Goal: Task Accomplishment & Management: Complete application form

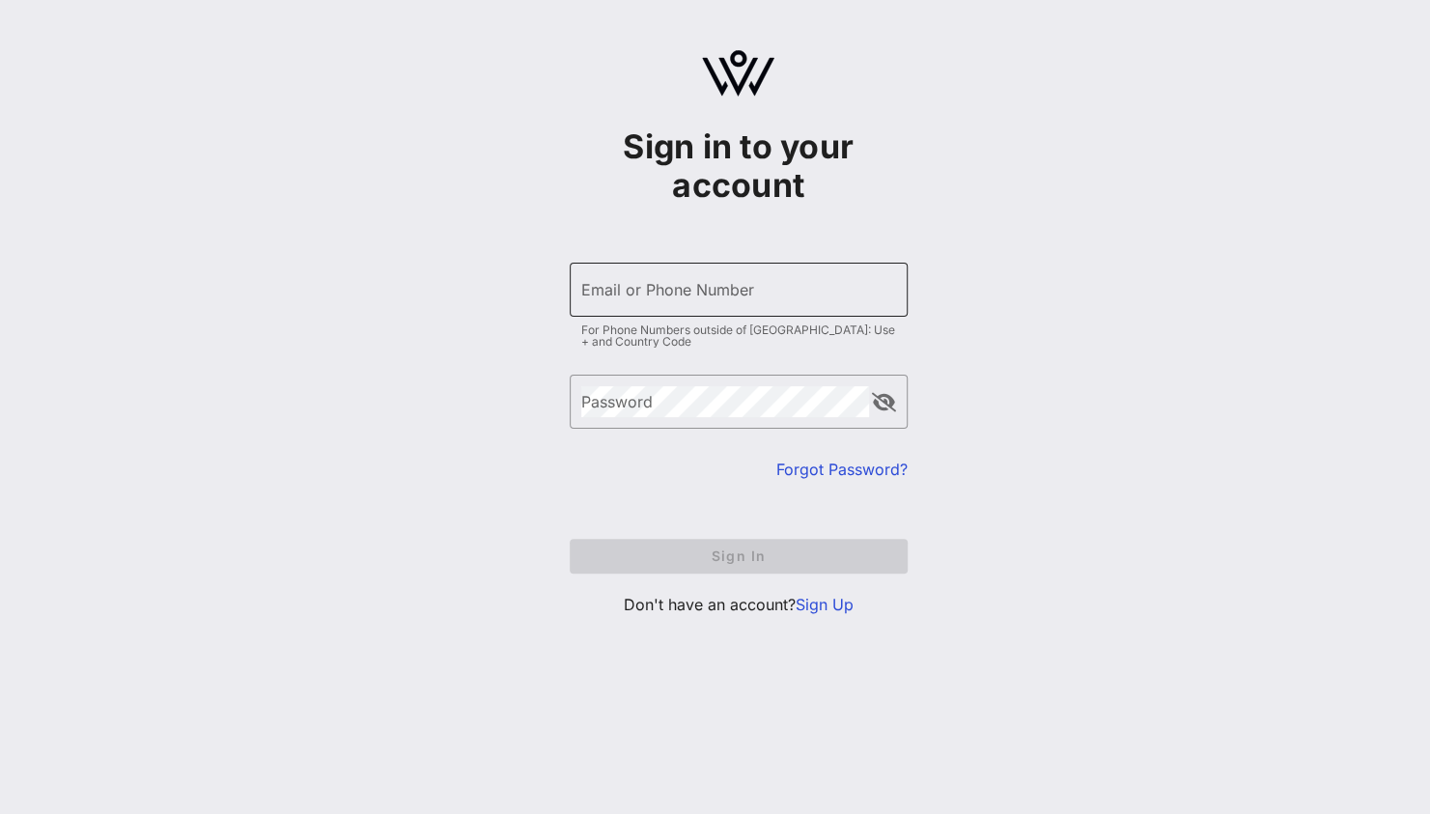
click at [809, 305] on div "Email or Phone Number" at bounding box center [738, 290] width 315 height 54
type input "[EMAIL_ADDRESS][DOMAIN_NAME]"
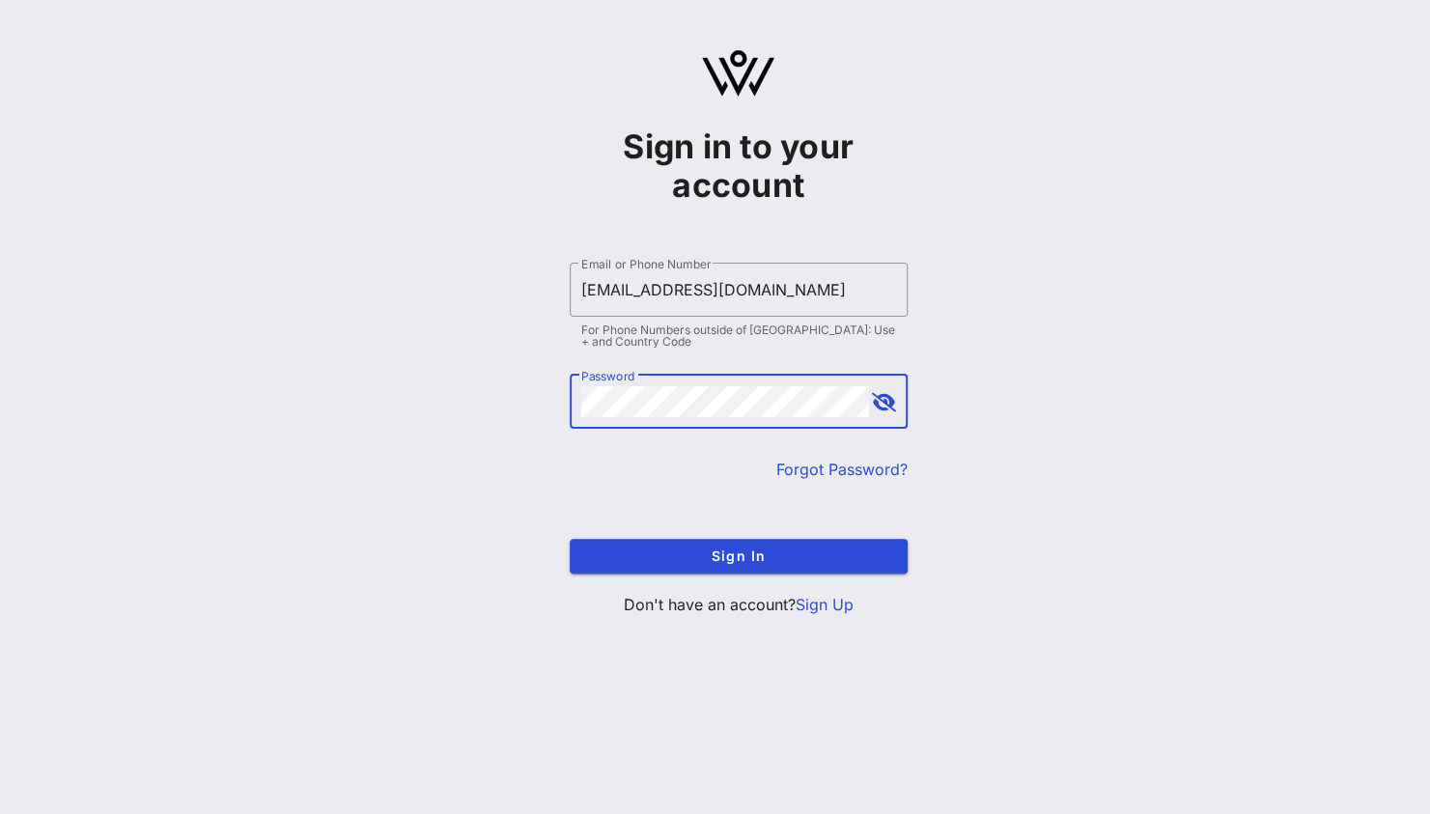
click at [570, 539] on button "Sign In" at bounding box center [739, 556] width 338 height 35
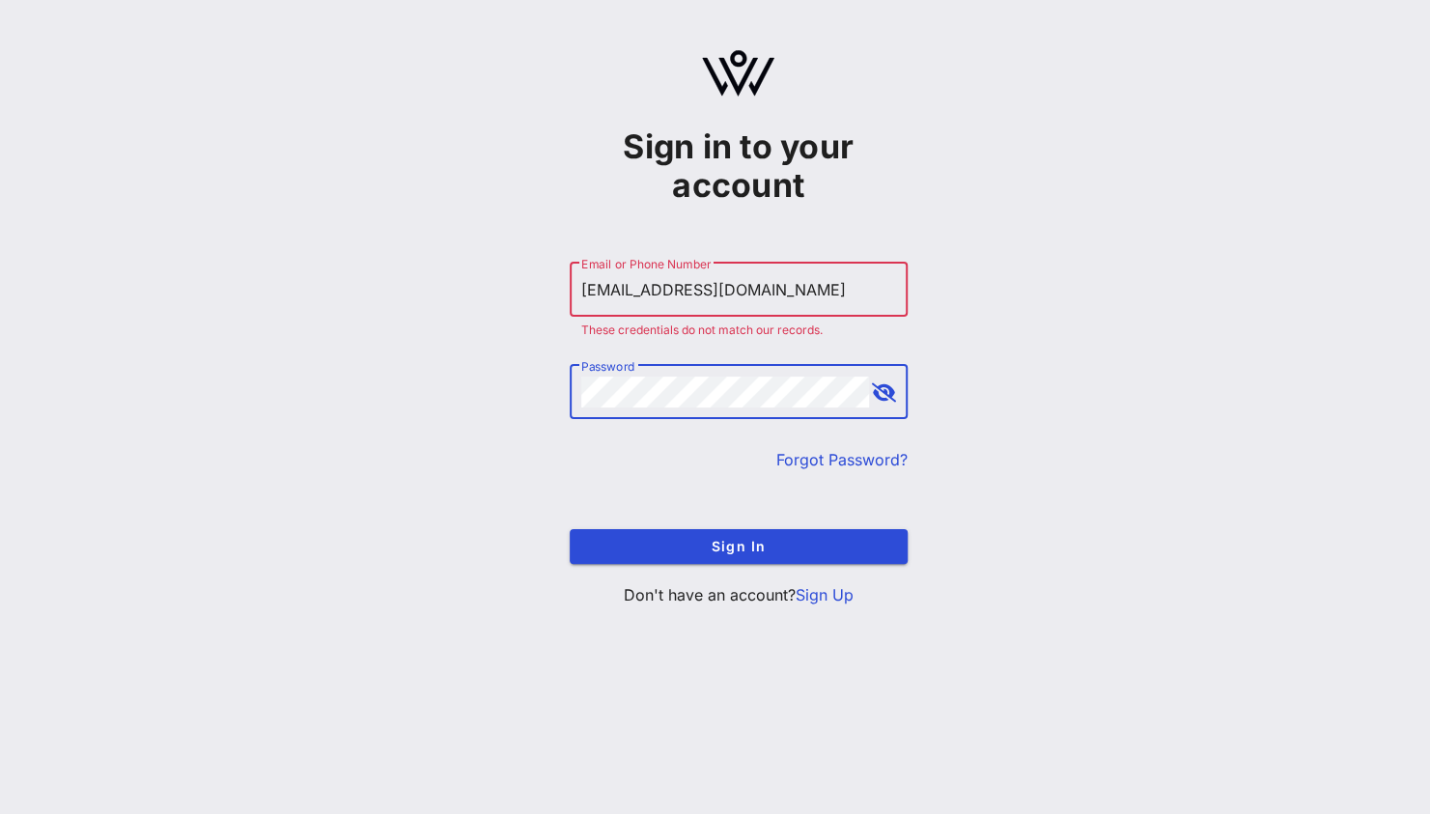
click at [465, 383] on div "Sign in to your account ​ Email or Phone Number [EMAIL_ADDRESS][DOMAIN_NAME] Th…" at bounding box center [737, 336] width 1383 height 672
click at [570, 529] on button "Sign In" at bounding box center [739, 546] width 338 height 35
click at [853, 445] on div "​ Password" at bounding box center [739, 406] width 338 height 83
click at [842, 462] on link "Forgot Password?" at bounding box center [841, 459] width 131 height 19
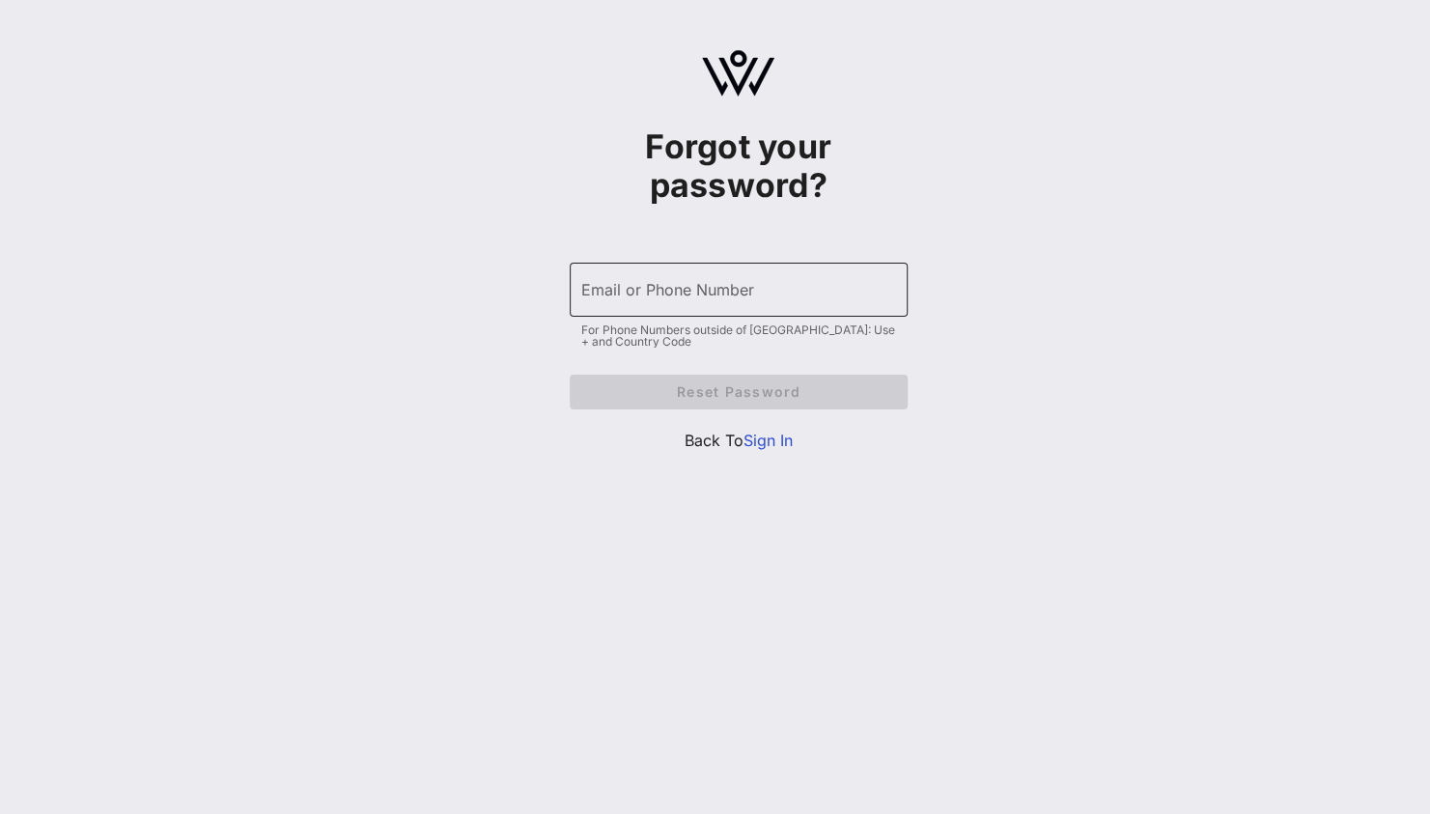
click at [674, 289] on input "Email or Phone Number" at bounding box center [738, 289] width 315 height 31
type input "[EMAIL_ADDRESS][DOMAIN_NAME]"
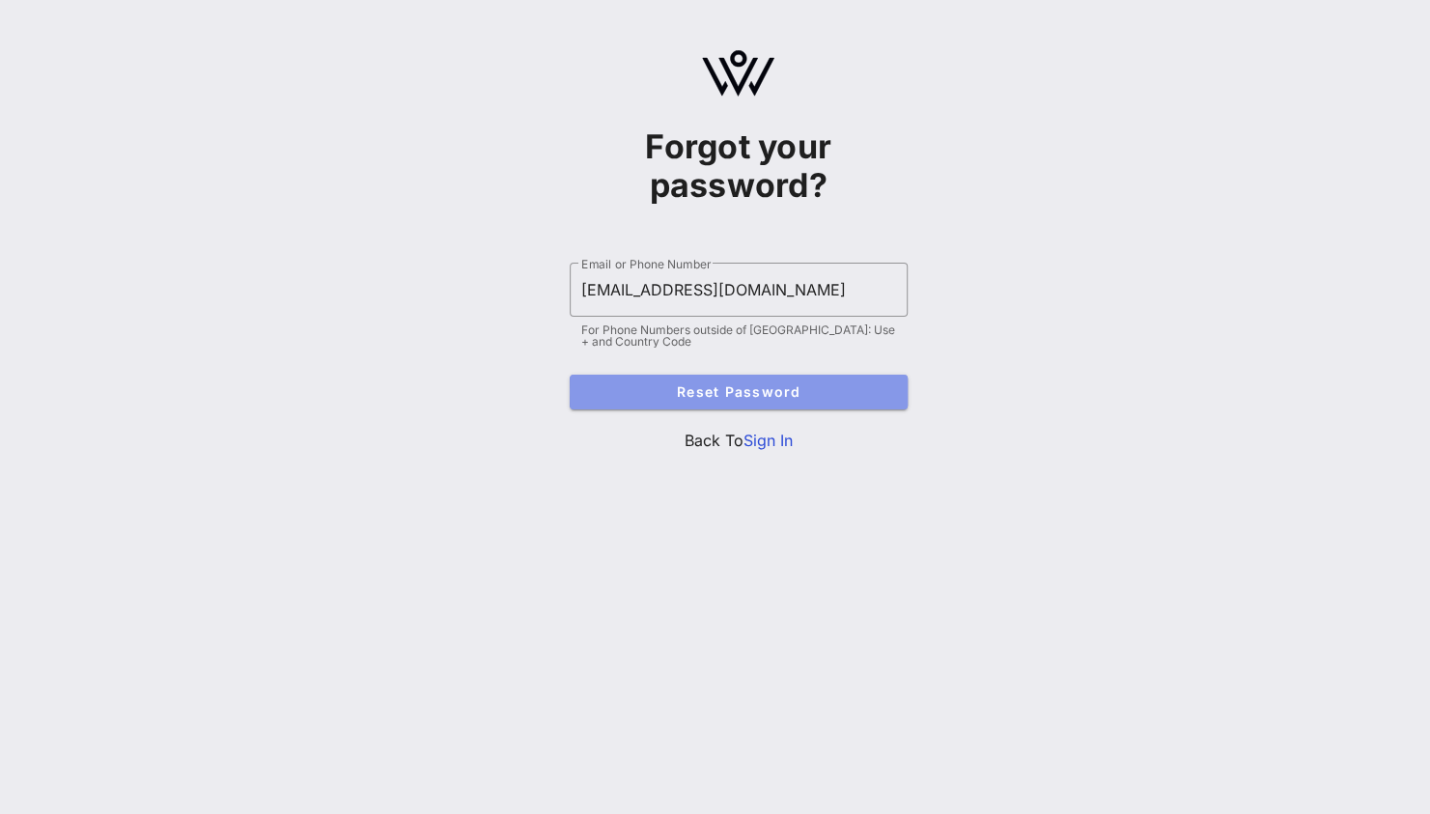
click at [711, 396] on span "Reset Password" at bounding box center [738, 391] width 307 height 16
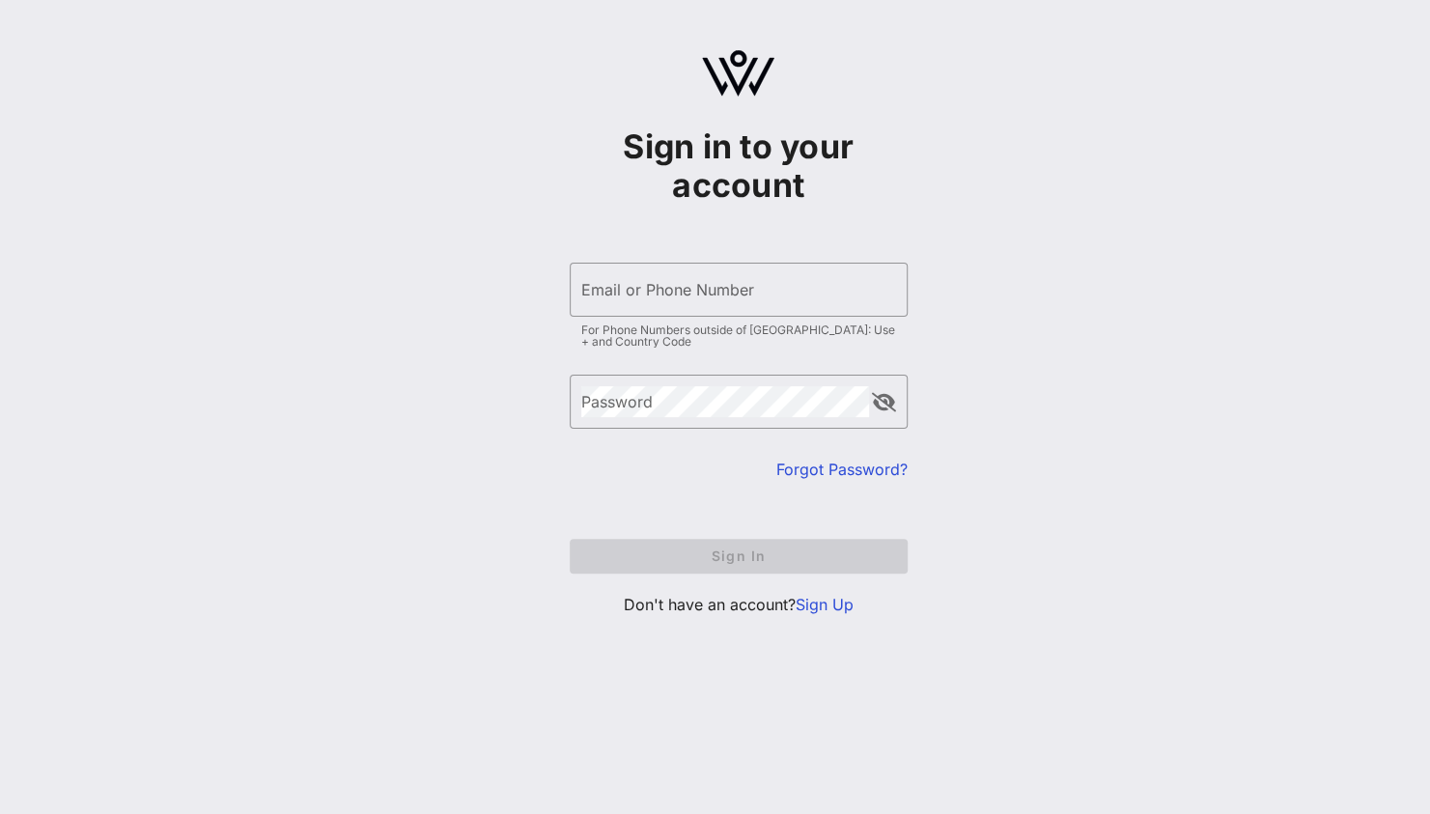
click at [842, 601] on link "Sign Up" at bounding box center [825, 604] width 58 height 19
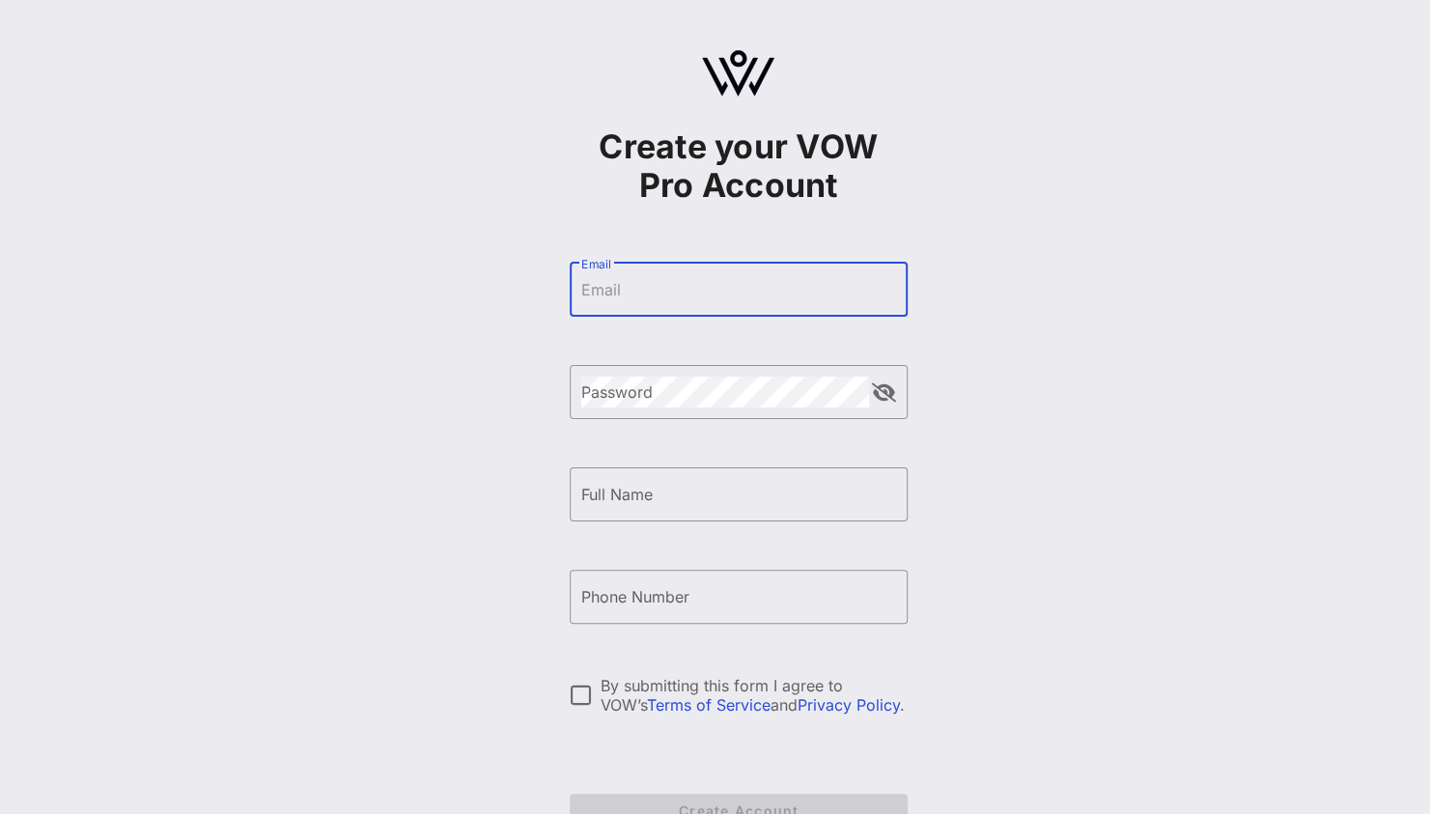
click at [751, 304] on input "Email" at bounding box center [738, 289] width 315 height 31
type input "[EMAIL_ADDRESS][DOMAIN_NAME]"
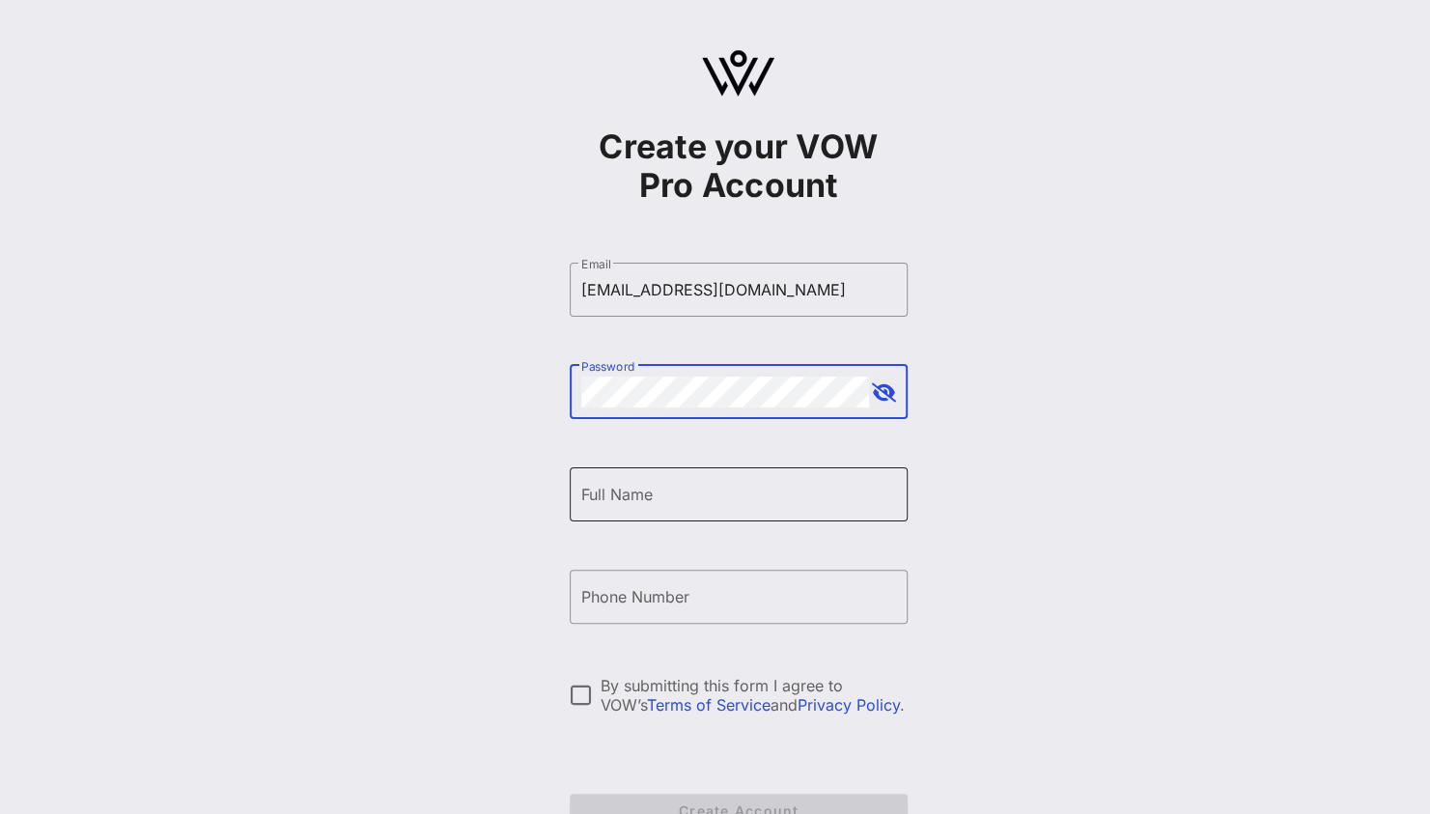
click at [641, 496] on input "Full Name" at bounding box center [738, 494] width 315 height 31
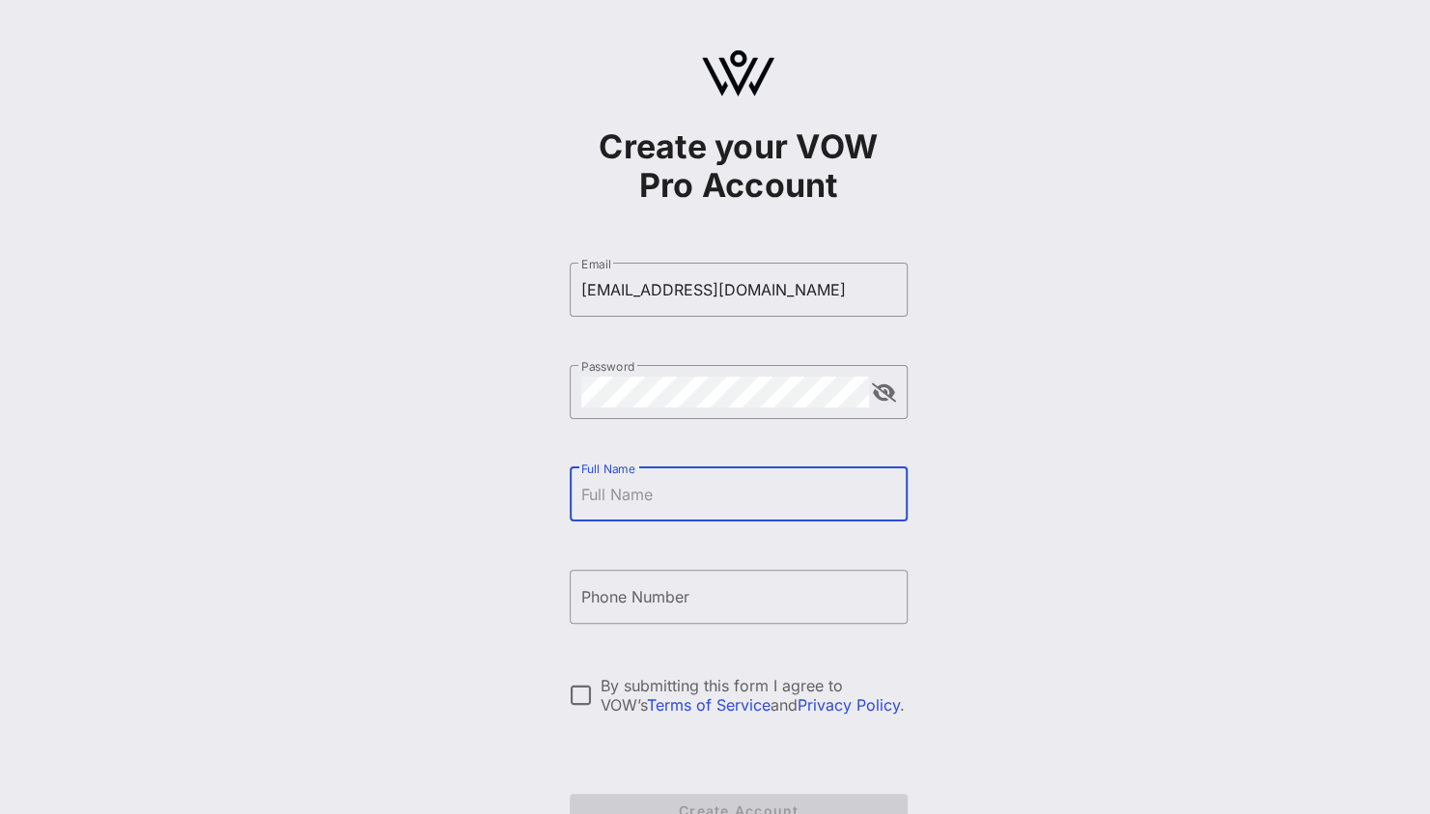
type input "[PERSON_NAME]"
type input "[PHONE_NUMBER]"
click at [572, 690] on div at bounding box center [581, 695] width 33 height 33
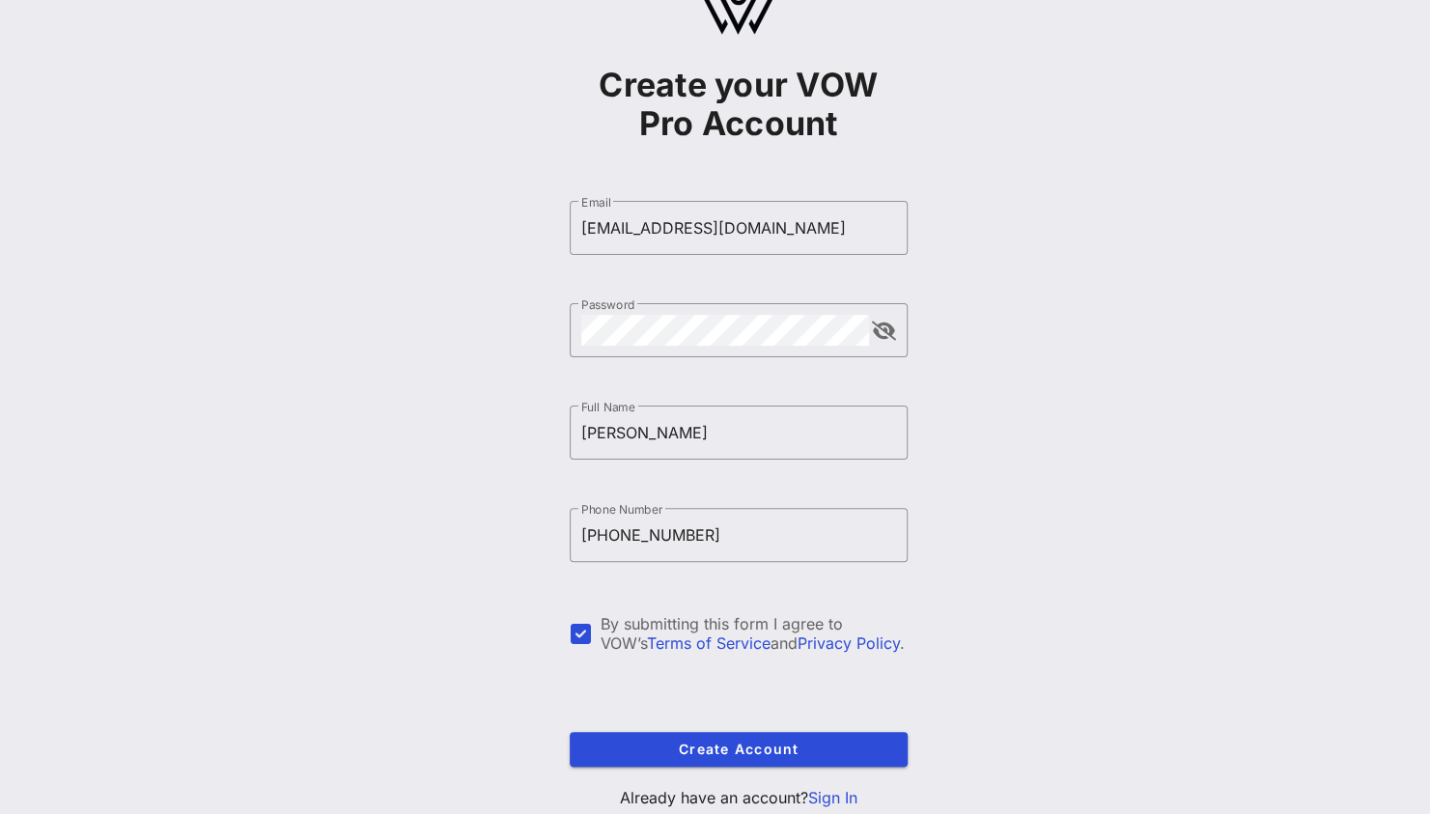
scroll to position [122, 0]
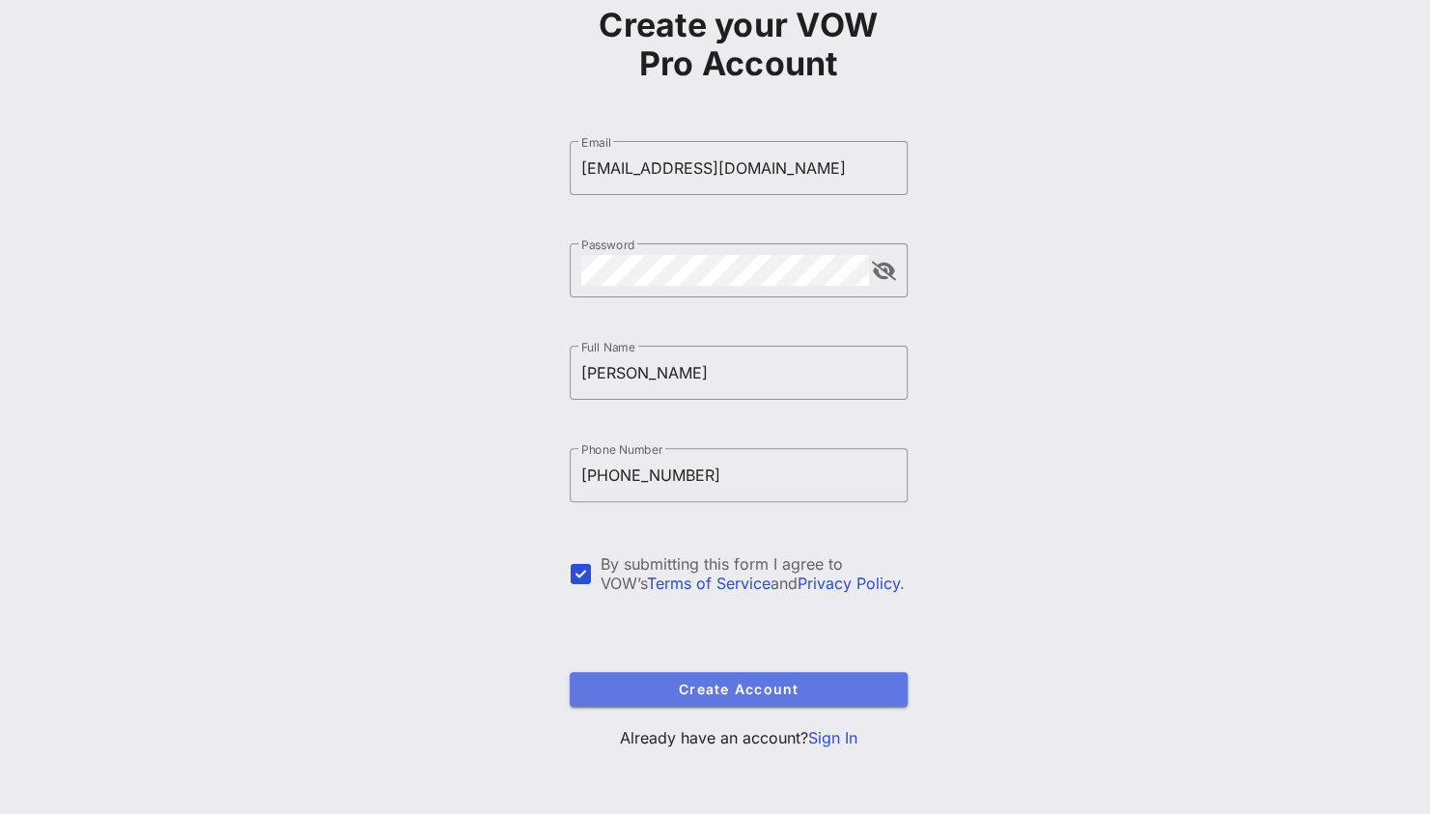
click at [709, 693] on span "Create Account" at bounding box center [738, 689] width 307 height 16
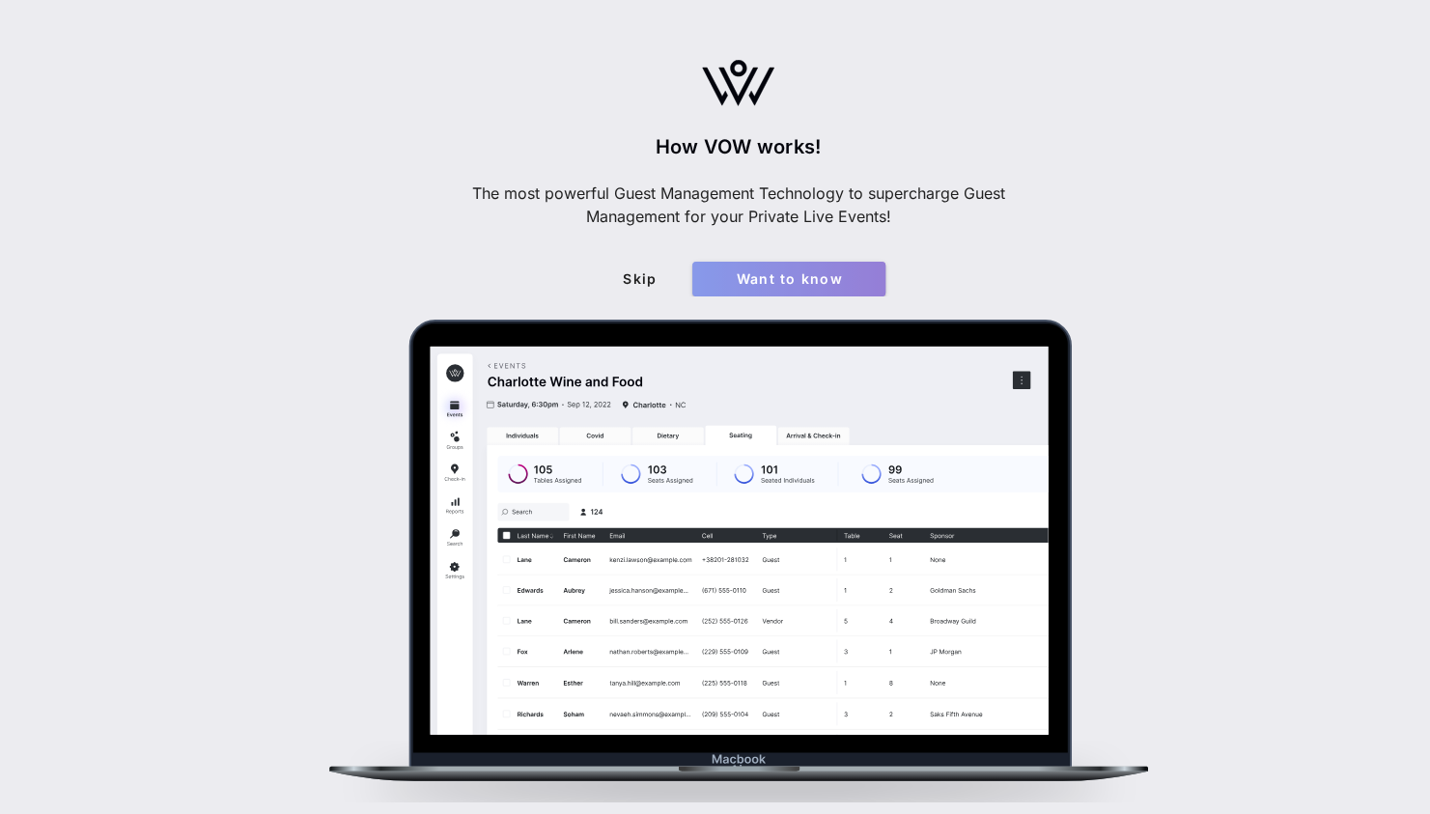
click at [741, 280] on span "Want to know" at bounding box center [789, 278] width 162 height 16
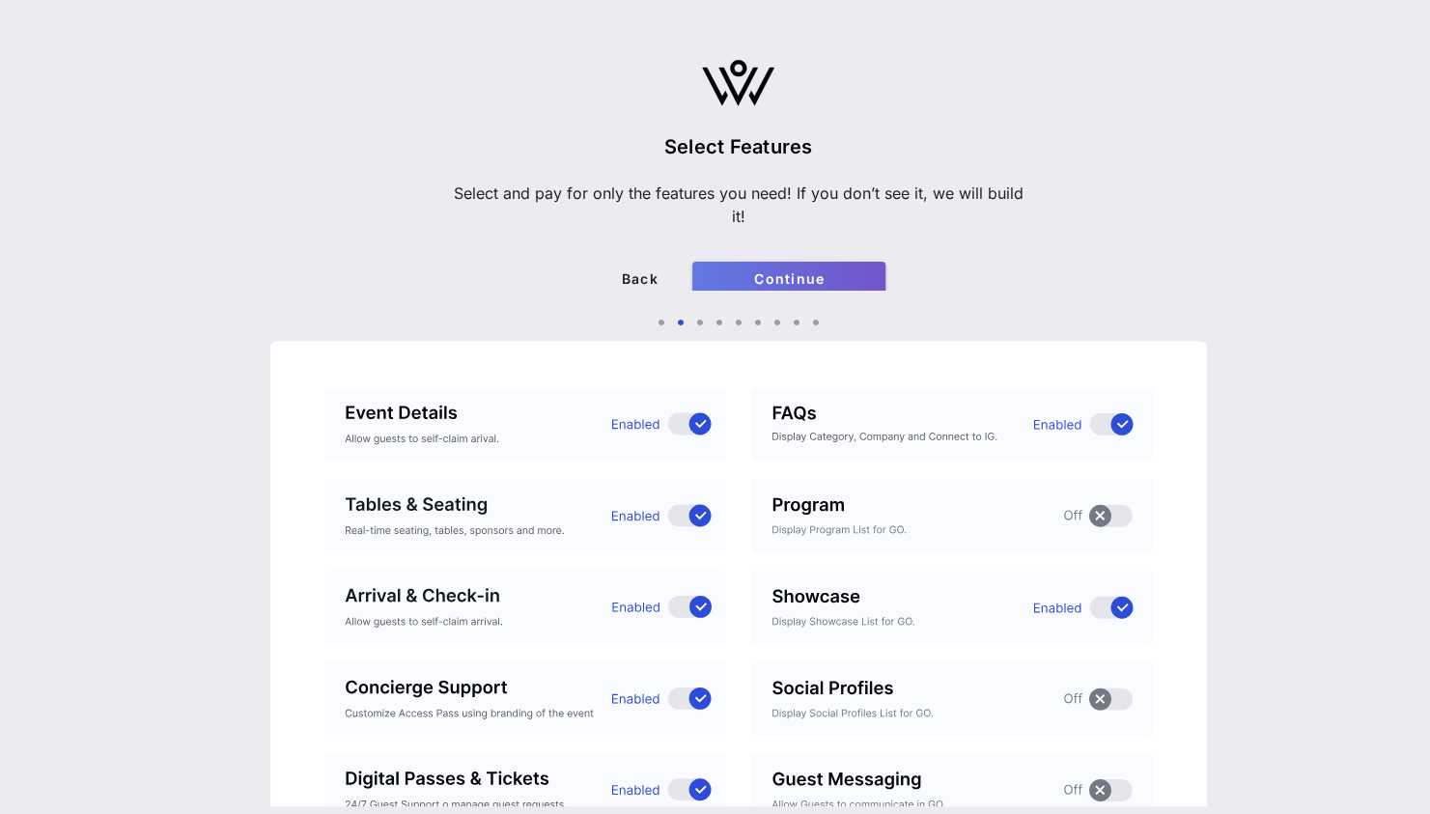
click at [741, 280] on span "Continue" at bounding box center [789, 278] width 162 height 16
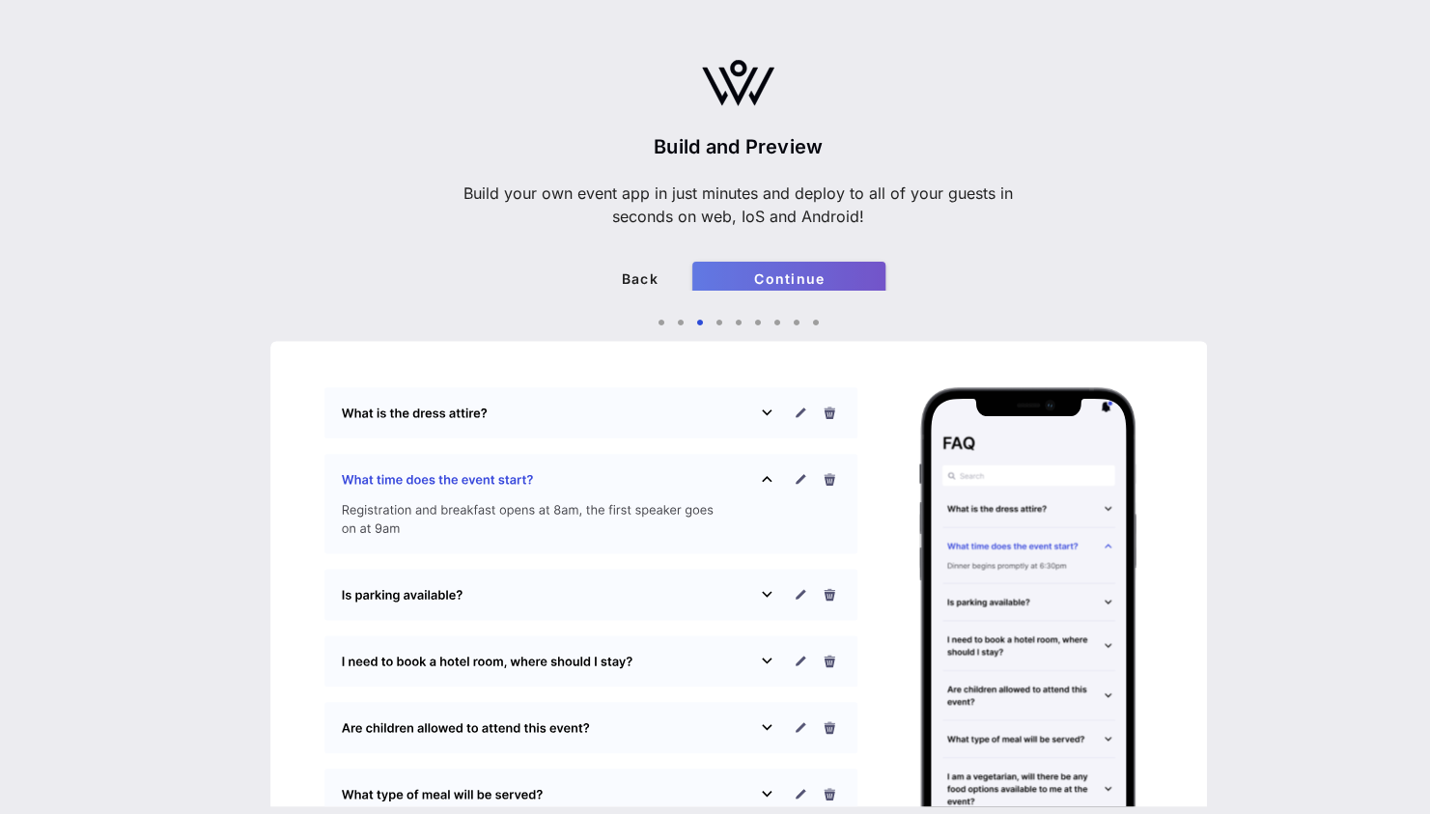
click at [741, 280] on span "Continue" at bounding box center [789, 278] width 162 height 16
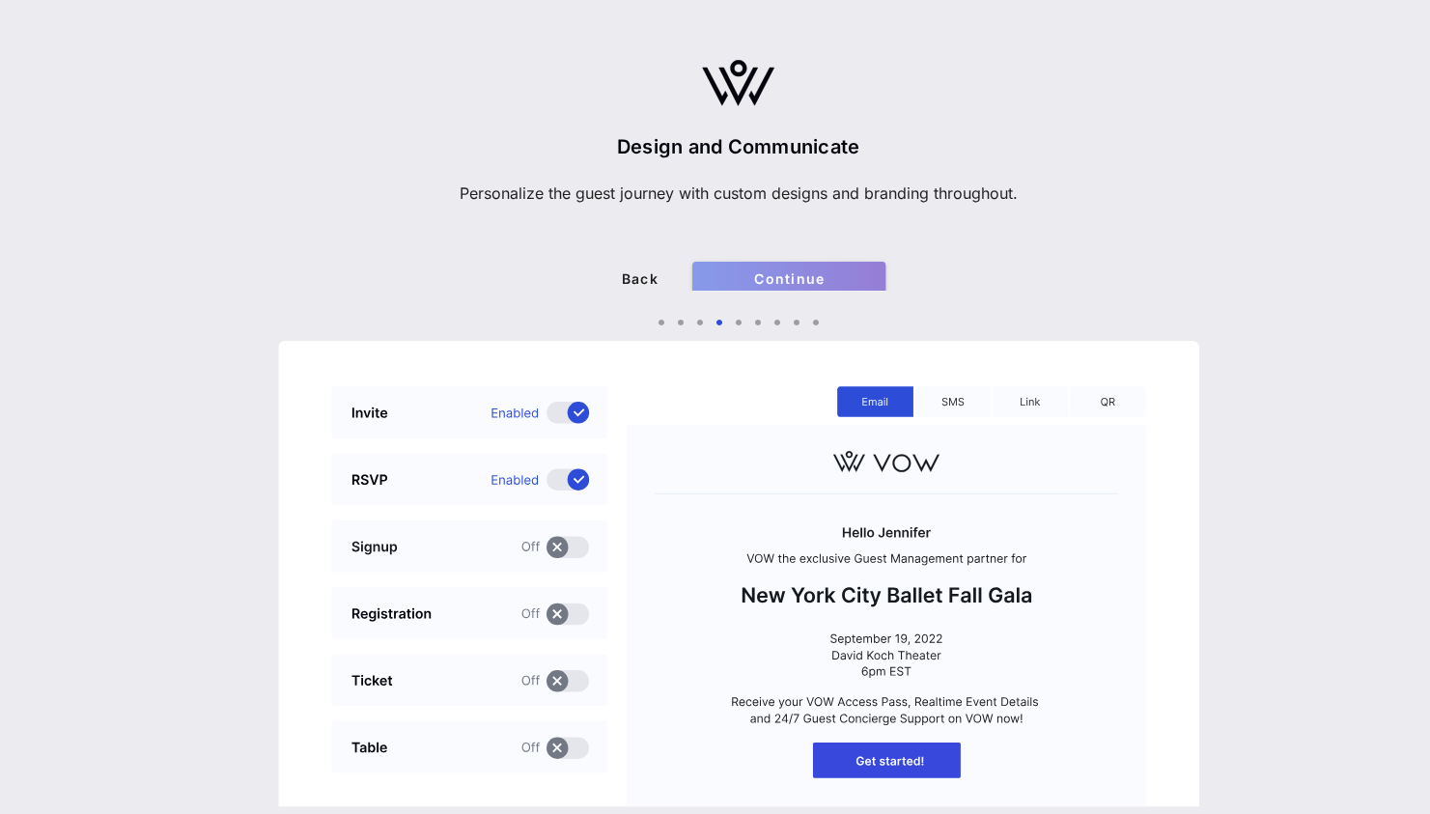
click at [741, 280] on span "Continue" at bounding box center [789, 278] width 162 height 16
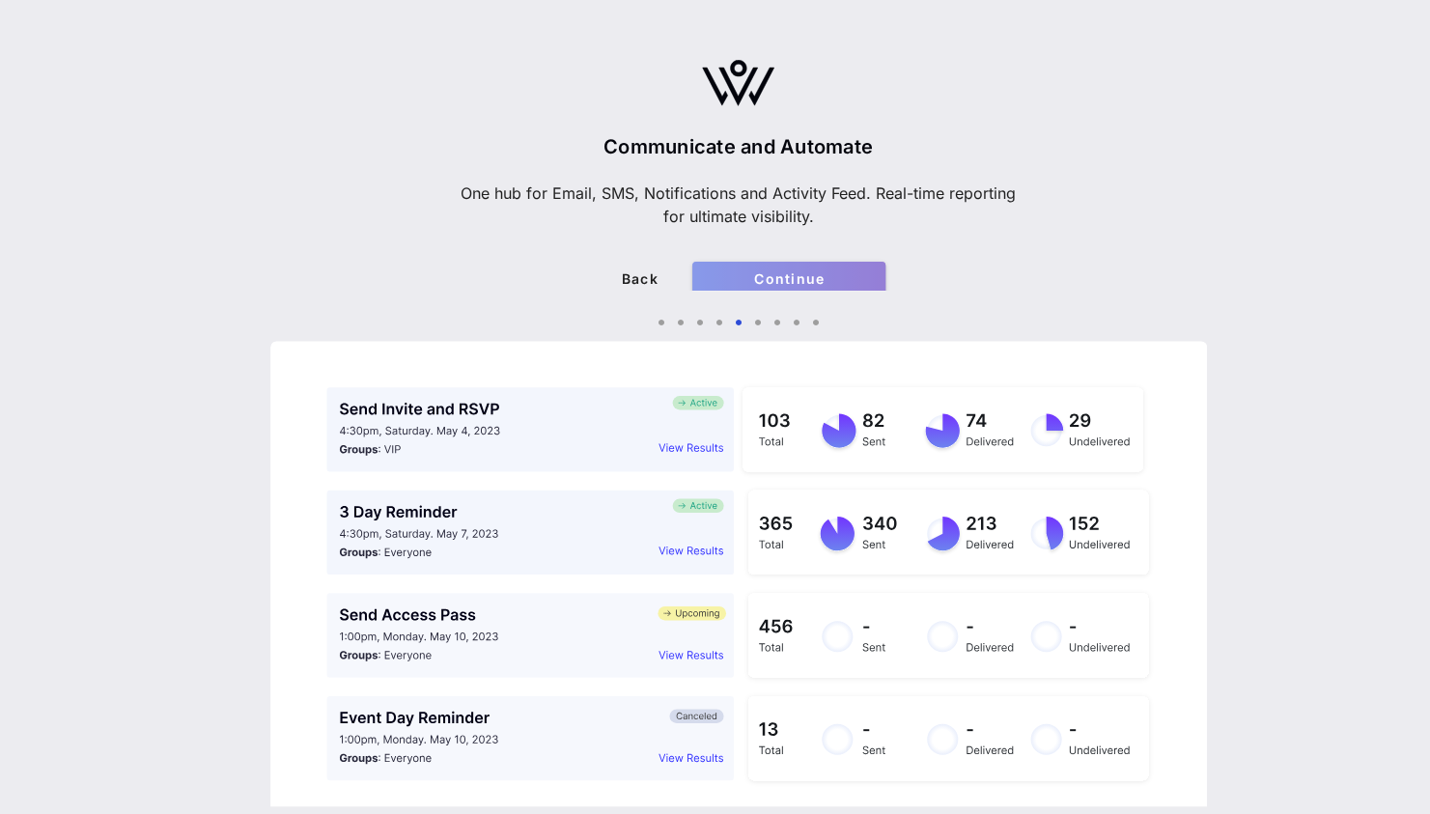
click at [741, 280] on span "Continue" at bounding box center [789, 278] width 162 height 16
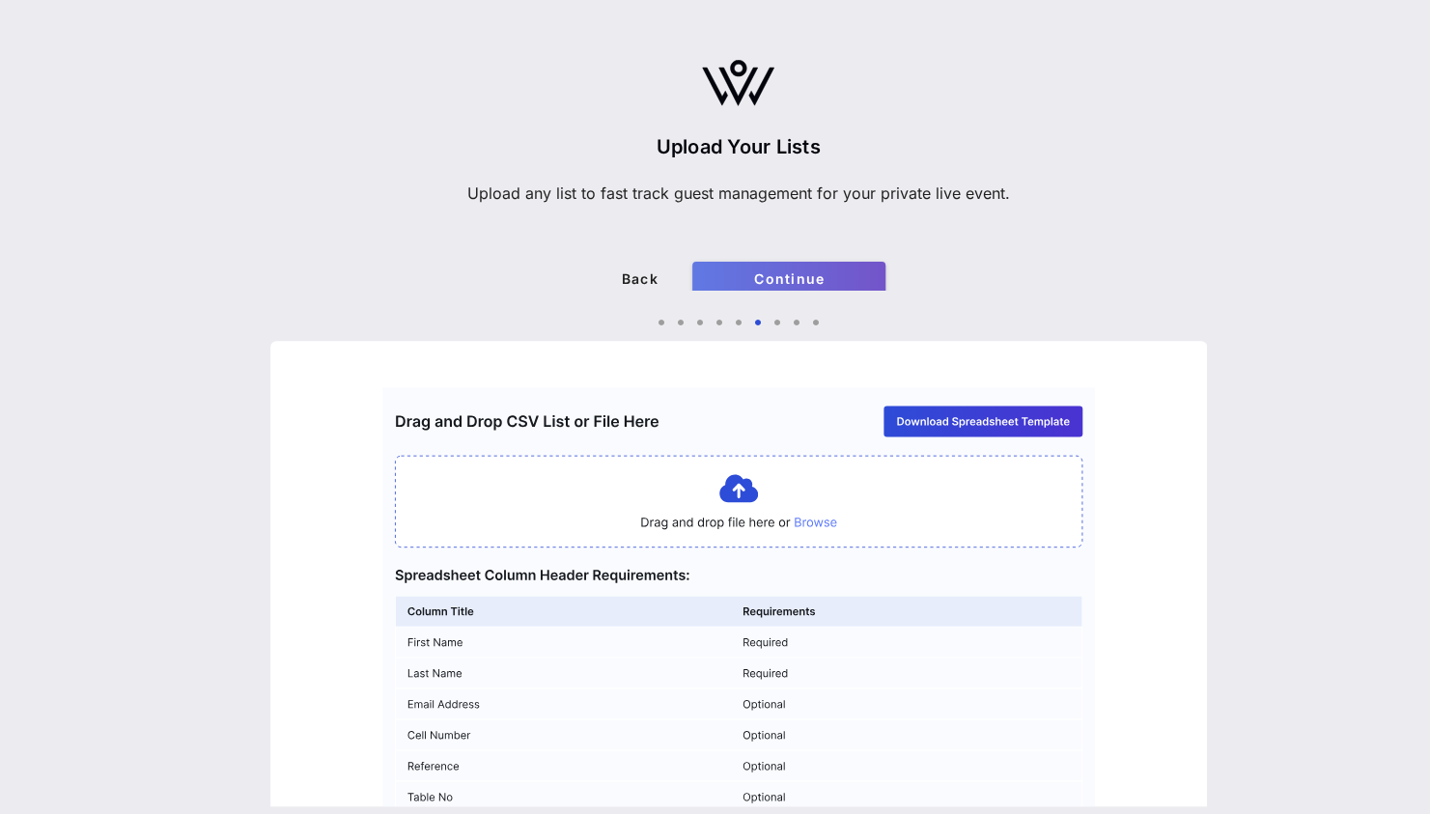
click at [741, 280] on span "Continue" at bounding box center [789, 278] width 162 height 16
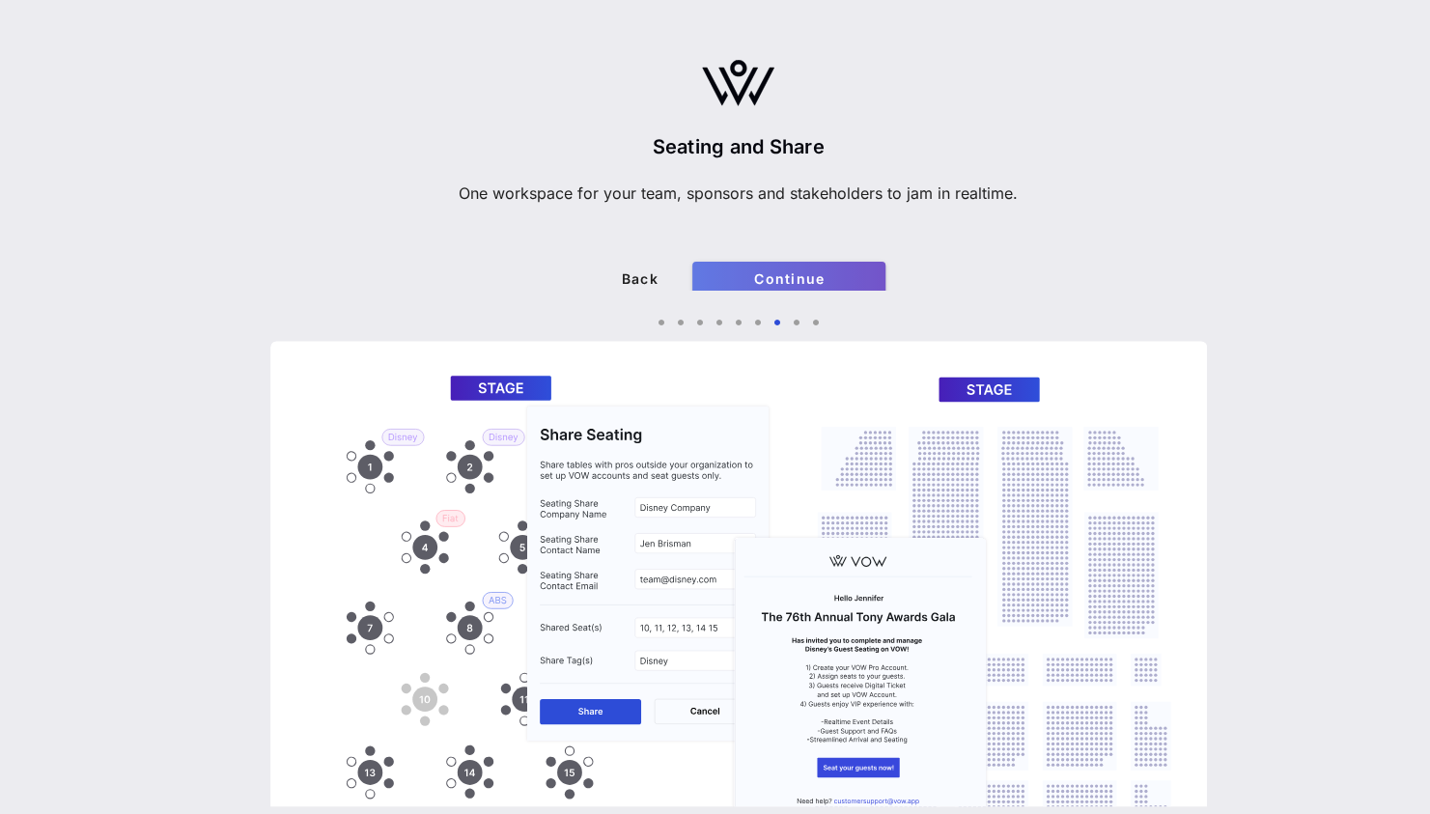
click at [741, 280] on span "Continue" at bounding box center [789, 278] width 162 height 16
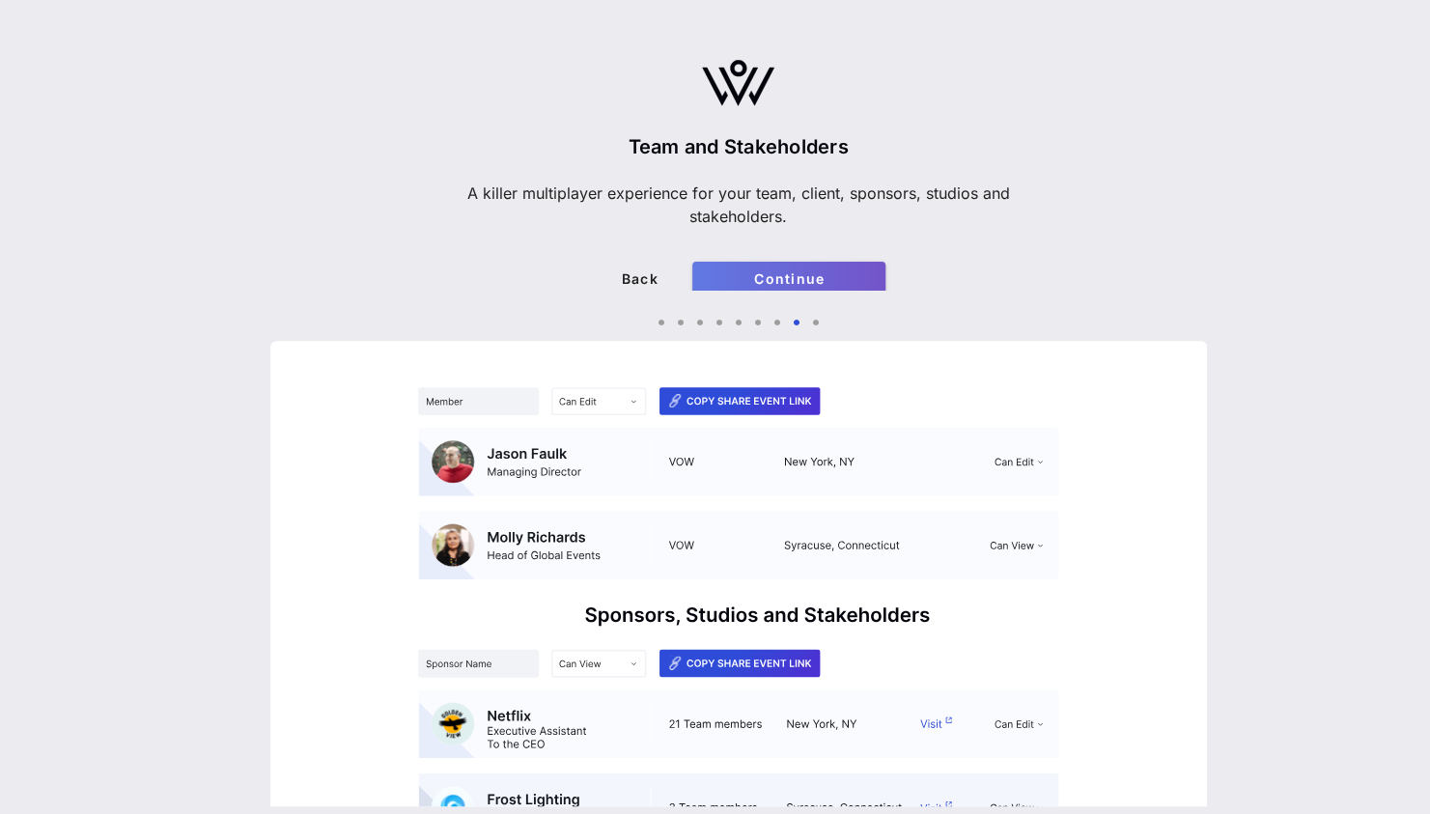
click at [741, 280] on span "Continue" at bounding box center [789, 278] width 162 height 16
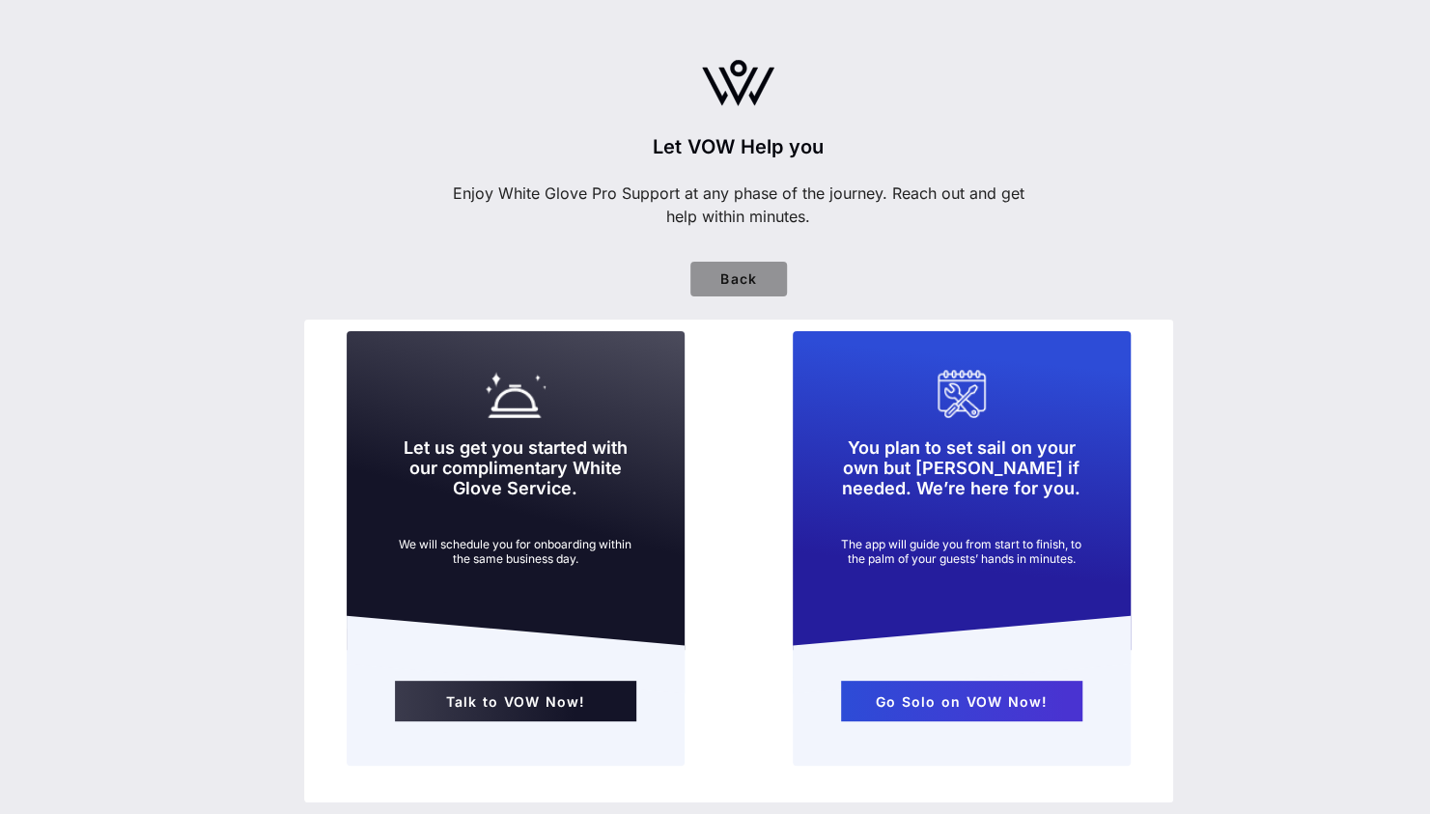
click at [741, 280] on span "Back" at bounding box center [739, 278] width 66 height 16
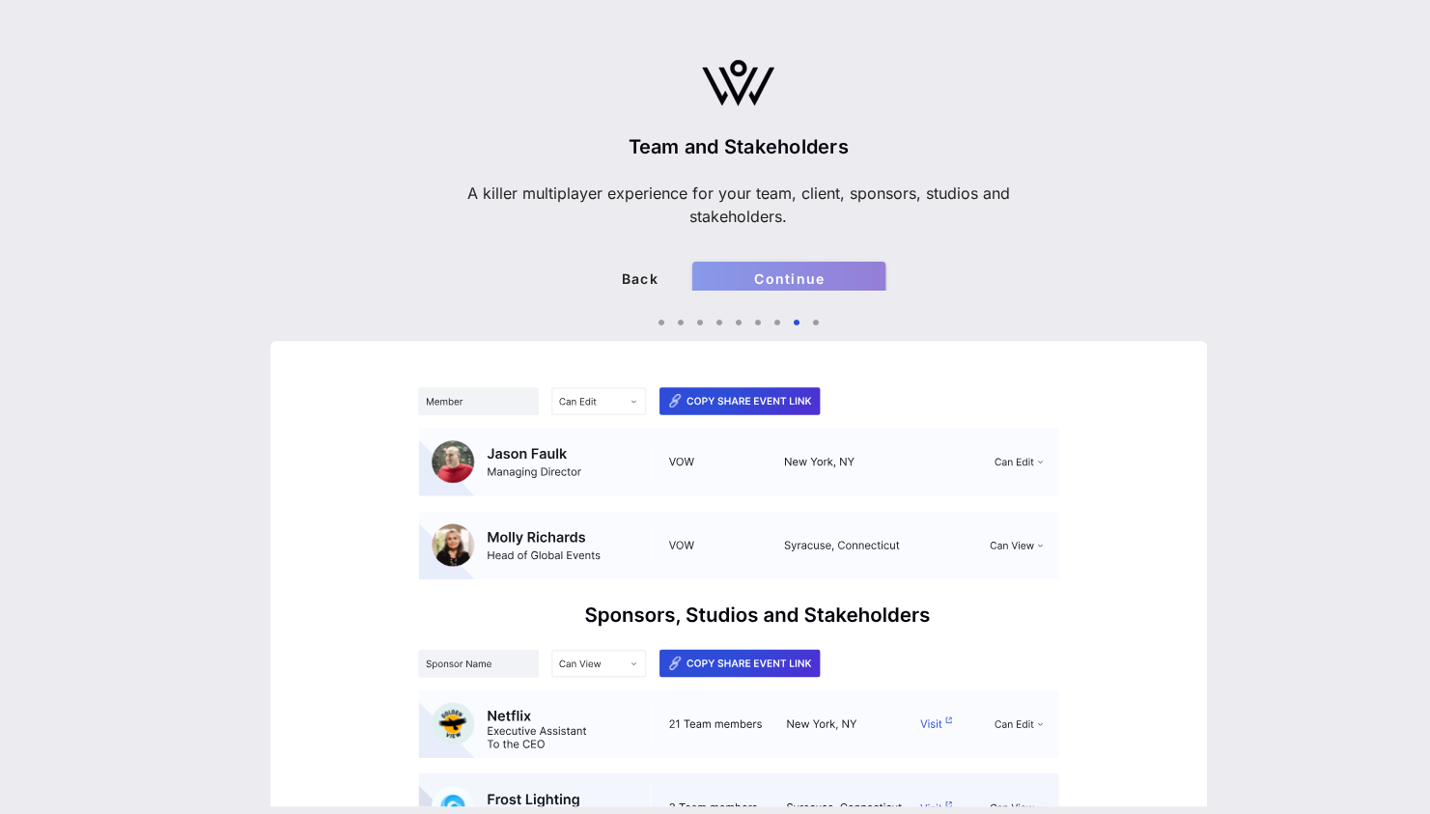
click at [741, 280] on span "Continue" at bounding box center [789, 278] width 162 height 16
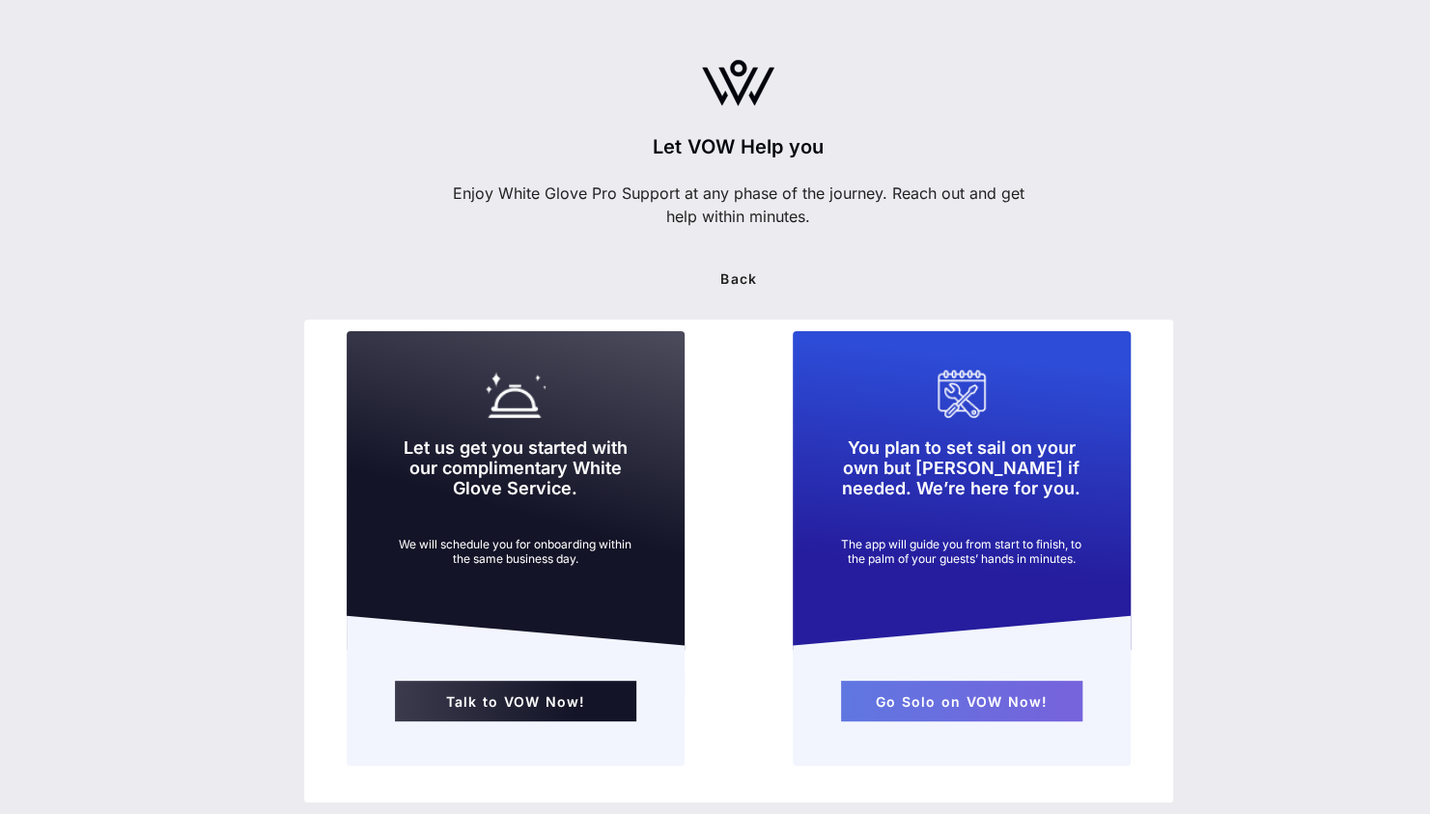
click at [921, 705] on span "Go Solo on VOW Now!" at bounding box center [961, 701] width 210 height 16
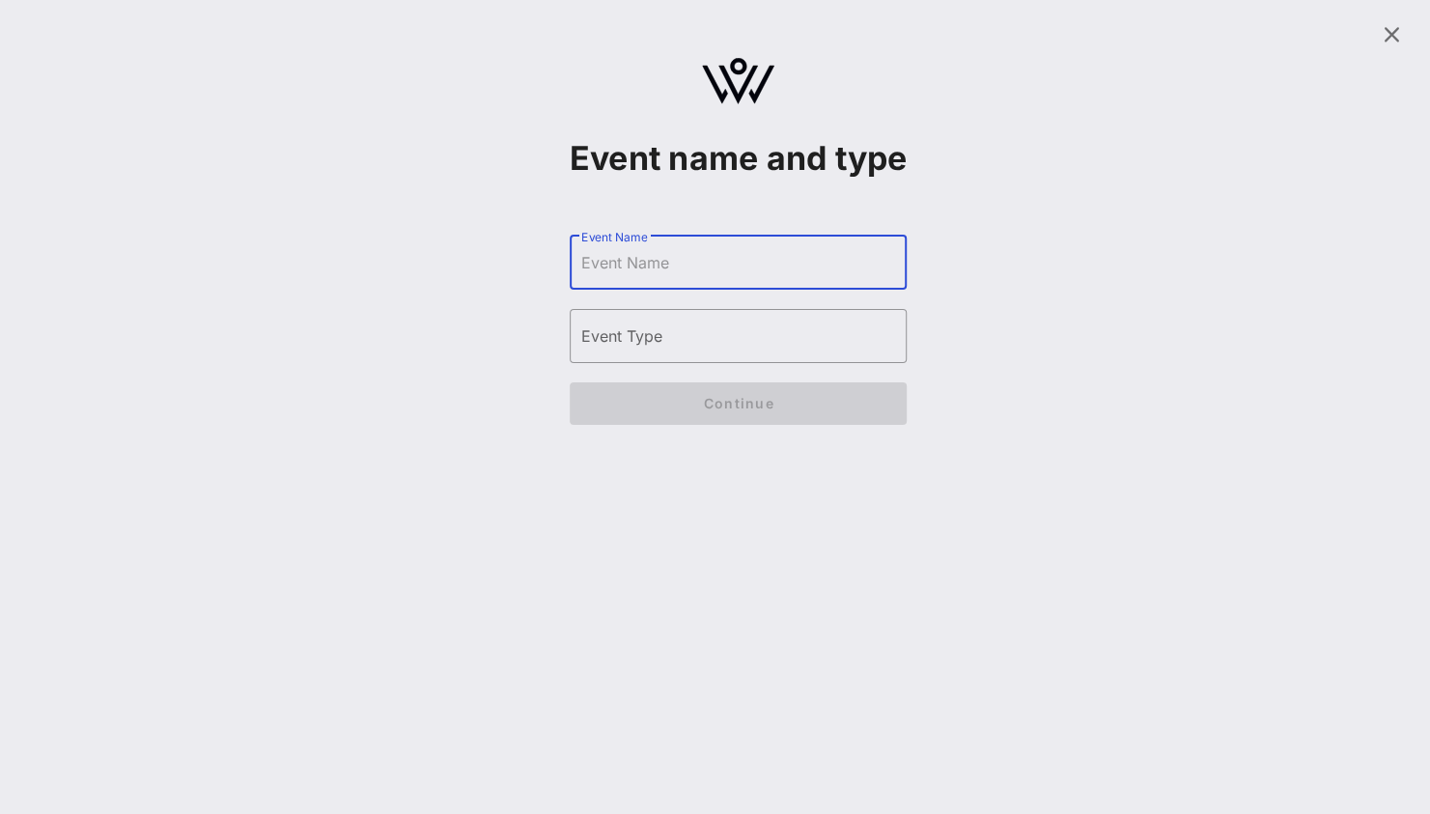
click at [674, 278] on input "Event Name" at bounding box center [738, 262] width 315 height 31
click at [1388, 32] on icon at bounding box center [1391, 34] width 23 height 23
